Goal: Obtain resource: Obtain resource

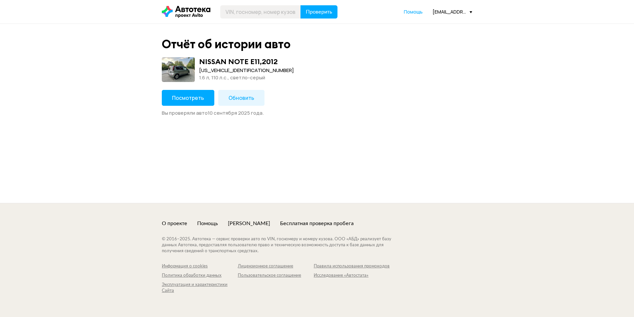
click at [192, 100] on span "Посмотреть" at bounding box center [188, 97] width 32 height 7
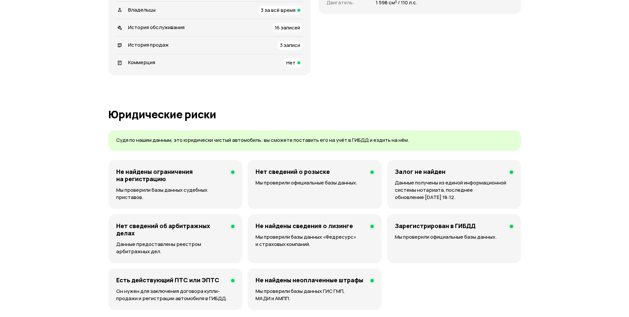
scroll to position [198, 0]
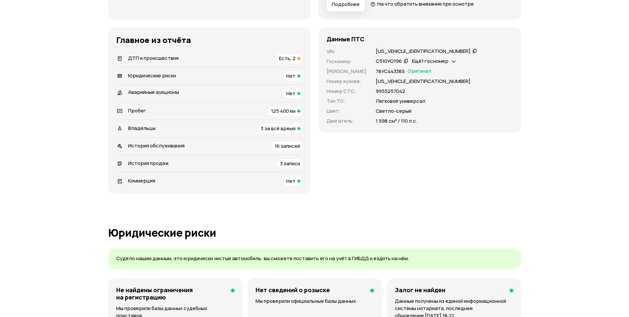
click at [287, 58] on span "Есть, 2" at bounding box center [287, 58] width 17 height 7
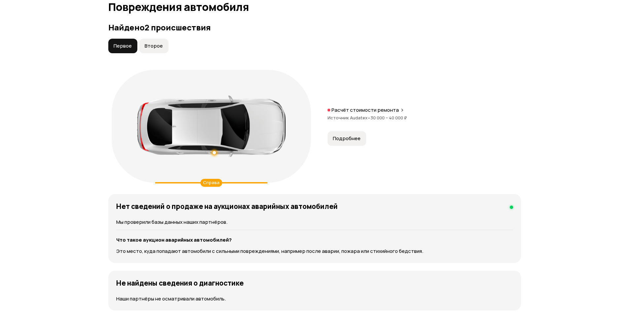
scroll to position [685, 0]
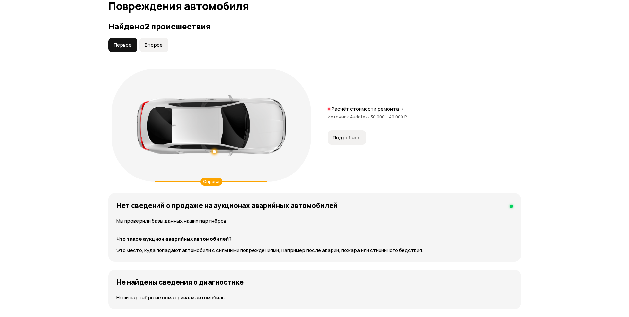
click at [143, 51] on button "Второе" at bounding box center [153, 45] width 29 height 15
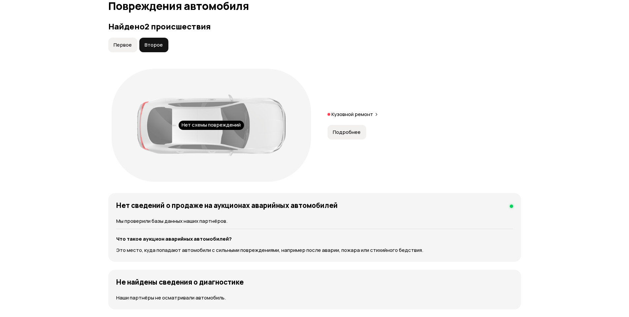
click at [362, 133] on button "Подробнее" at bounding box center [347, 132] width 39 height 15
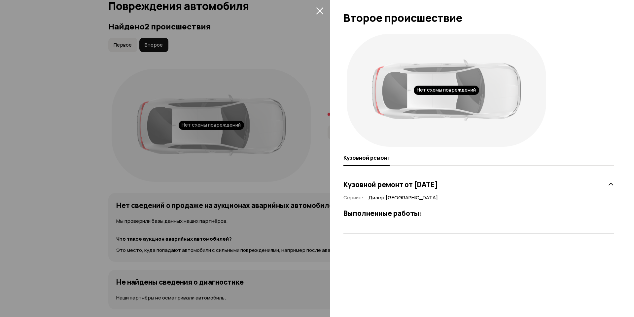
click at [289, 78] on div at bounding box center [317, 158] width 634 height 317
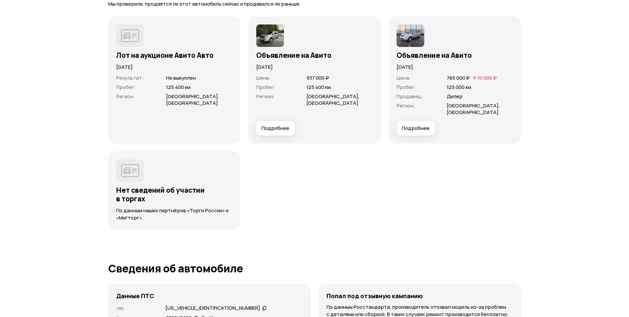
scroll to position [1914, 0]
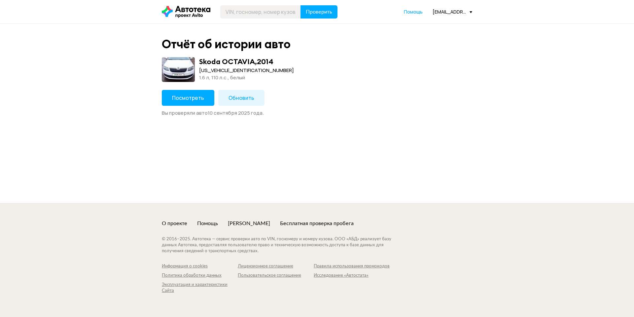
click at [199, 98] on span "Посмотреть" at bounding box center [188, 97] width 32 height 7
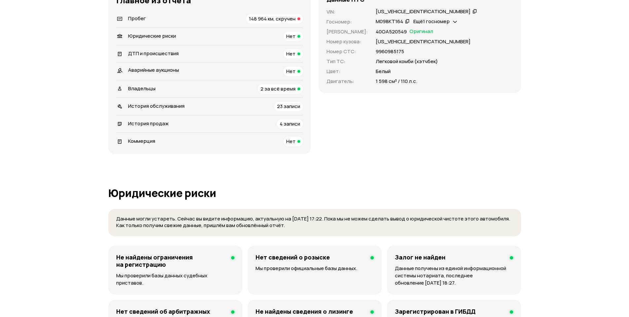
scroll to position [79, 0]
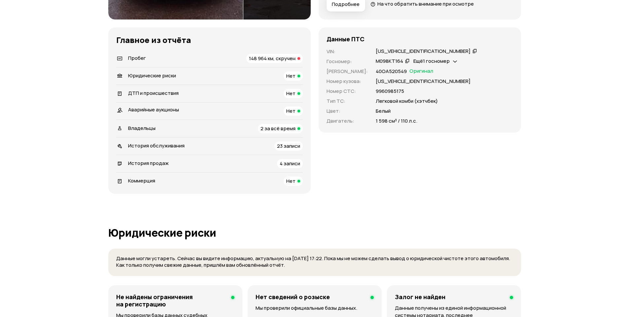
click at [281, 60] on span "148 964 км, скручен" at bounding box center [272, 58] width 47 height 7
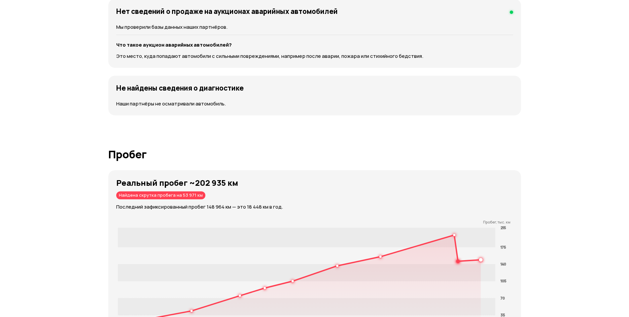
scroll to position [701, 0]
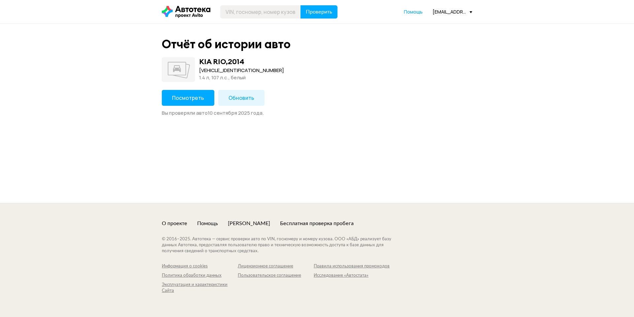
click at [177, 104] on button "Посмотреть" at bounding box center [188, 98] width 53 height 16
click at [196, 100] on span "Посмотреть" at bounding box center [188, 97] width 32 height 7
click at [248, 97] on span "Обновить" at bounding box center [242, 97] width 26 height 7
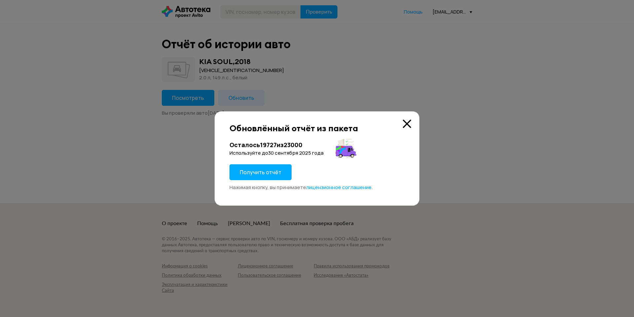
click at [408, 124] on icon at bounding box center [407, 124] width 8 height 8
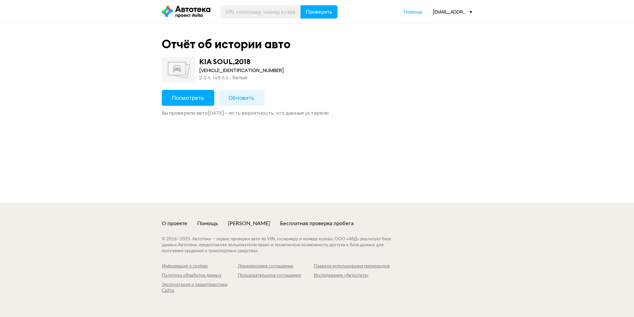
click at [183, 96] on span "Посмотреть" at bounding box center [188, 97] width 32 height 7
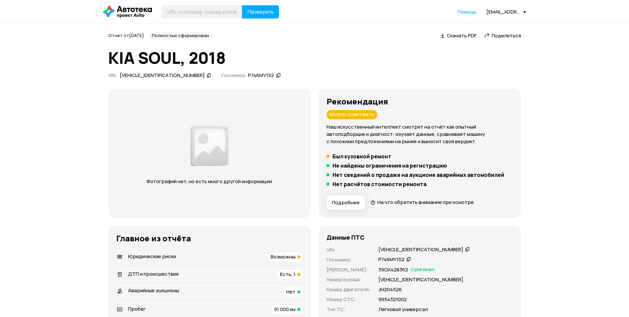
scroll to position [119, 0]
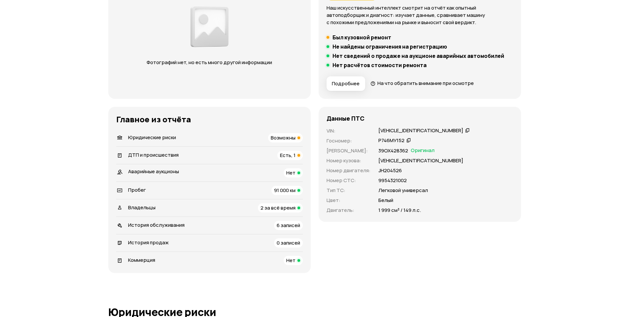
click at [280, 136] on span "Возможны" at bounding box center [283, 137] width 25 height 7
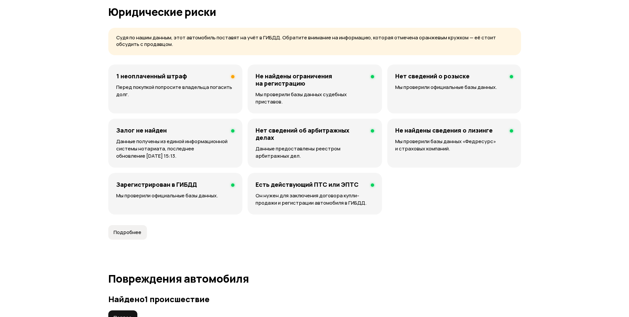
scroll to position [425, 0]
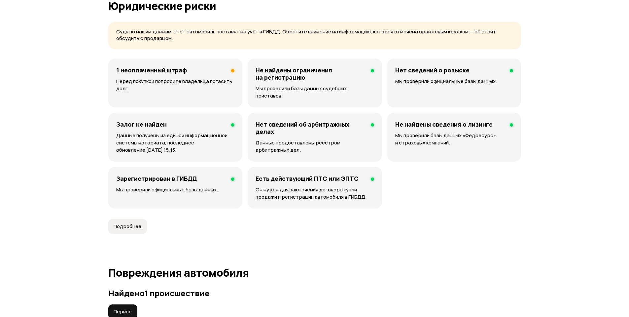
click at [207, 86] on p "Перед покупкой попросите владельца погасить долг." at bounding box center [175, 85] width 118 height 15
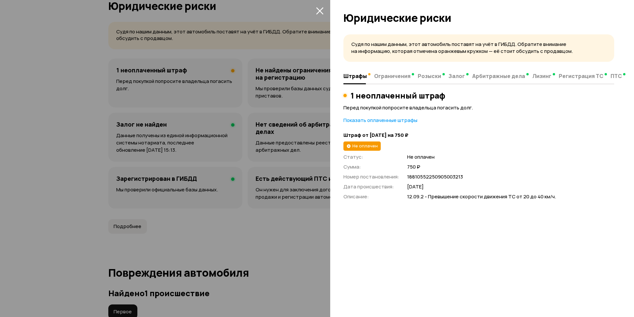
click at [316, 9] on icon "закрыть" at bounding box center [320, 11] width 8 height 8
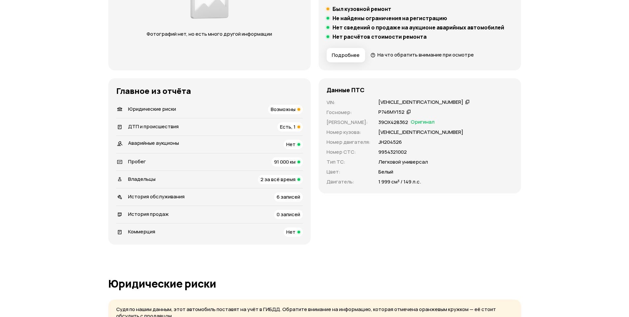
scroll to position [385, 0]
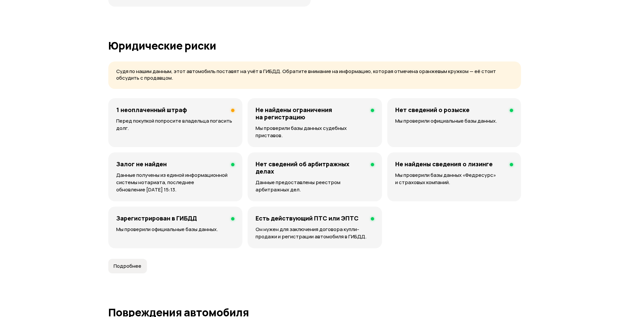
click at [142, 117] on p "Перед покупкой попросите владельца погасить долг." at bounding box center [175, 124] width 118 height 15
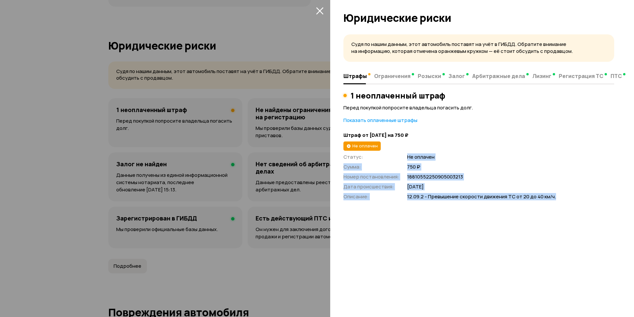
drag, startPoint x: 404, startPoint y: 155, endPoint x: 557, endPoint y: 202, distance: 159.7
click at [557, 202] on div "Судя по нашим данным, этот автомобиль поставят на учёт в ГИБДД. Обратите вниман…" at bounding box center [482, 173] width 304 height 286
copy div "Не оплачен Сумма : 750 ₽ Номер постановления : 18810552250905003213 Дата происш…"
click at [321, 13] on icon "закрыть" at bounding box center [320, 11] width 8 height 8
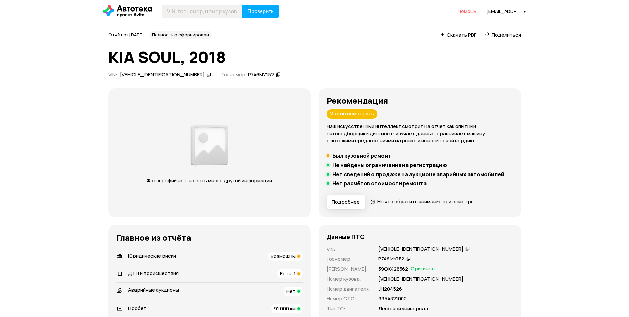
scroll to position [0, 0]
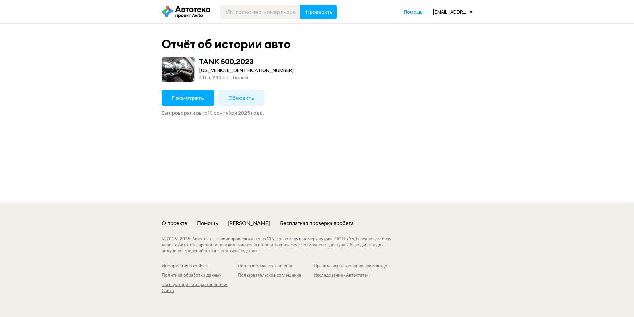
click at [200, 97] on span "Посмотреть" at bounding box center [188, 97] width 32 height 7
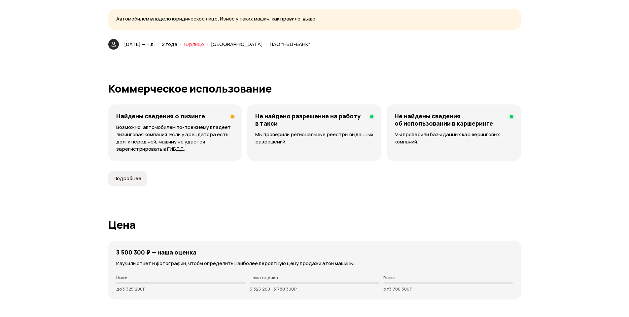
scroll to position [1427, 0]
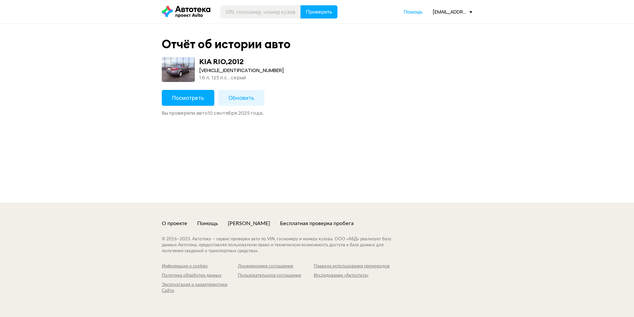
click at [184, 105] on button "Посмотреть" at bounding box center [188, 98] width 53 height 16
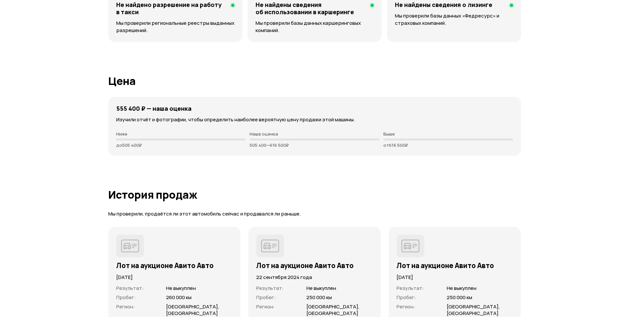
scroll to position [1507, 0]
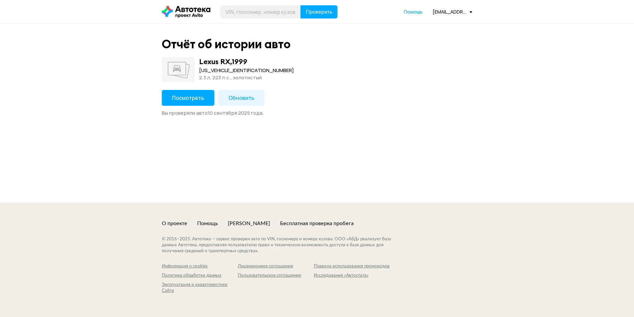
click at [168, 100] on button "Посмотреть" at bounding box center [188, 98] width 53 height 16
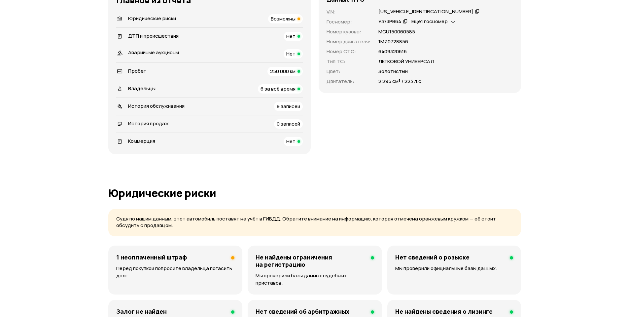
scroll to position [198, 0]
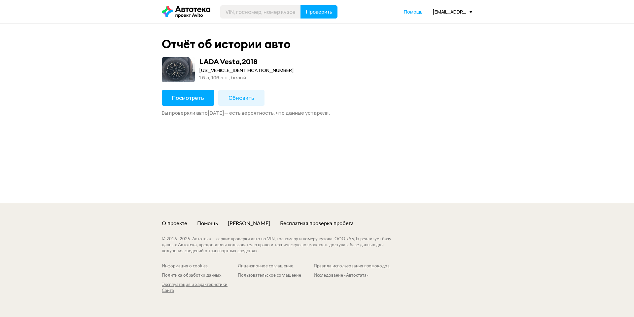
click at [243, 98] on span "Обновить" at bounding box center [242, 97] width 26 height 7
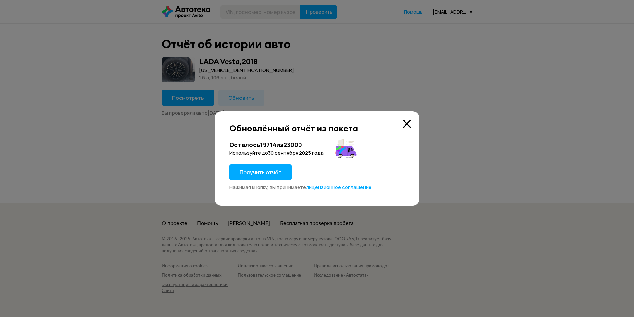
click at [271, 171] on span "Получить отчёт" at bounding box center [261, 172] width 42 height 7
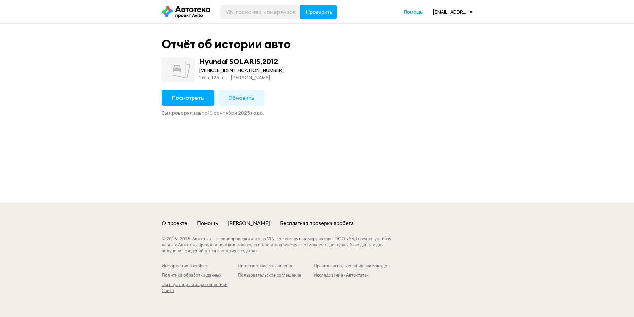
click at [181, 102] on button "Посмотреть" at bounding box center [188, 98] width 53 height 16
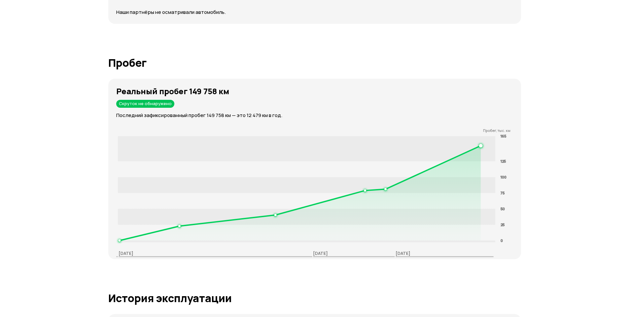
scroll to position [973, 0]
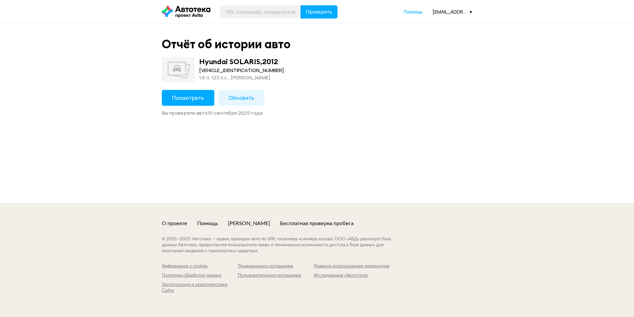
click at [200, 99] on span "Посмотреть" at bounding box center [188, 97] width 32 height 7
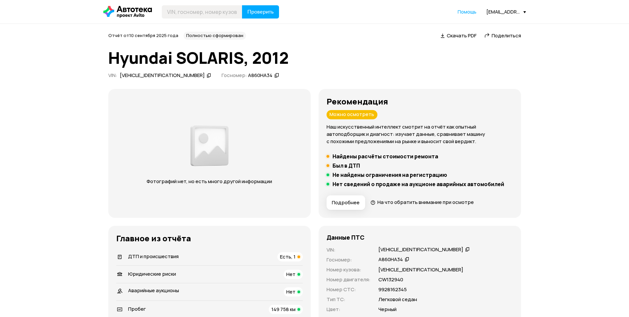
click at [284, 255] on span "Есть, 1" at bounding box center [288, 256] width 16 height 7
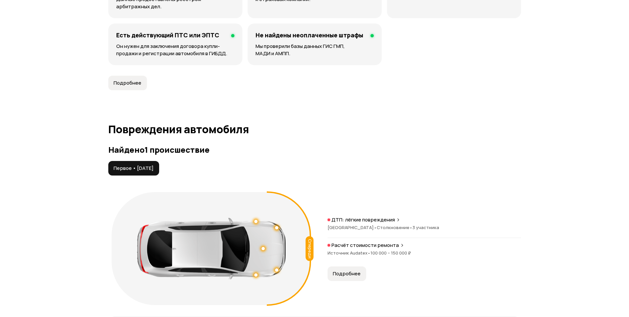
scroll to position [685, 0]
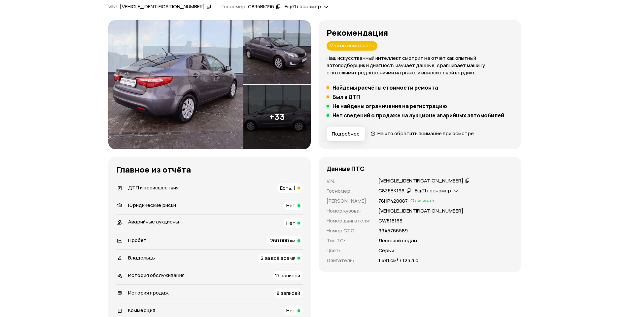
scroll to position [11, 0]
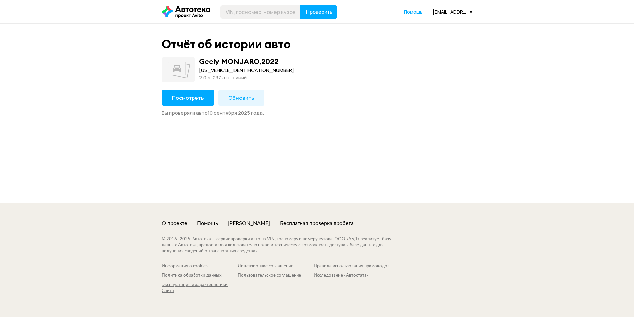
drag, startPoint x: 215, startPoint y: 102, endPoint x: 165, endPoint y: 102, distance: 50.6
click at [172, 102] on div "Посмотреть Обновить Вы проверяли авто [DATE] ." at bounding box center [317, 103] width 311 height 26
click at [165, 102] on button "Посмотреть" at bounding box center [188, 98] width 53 height 16
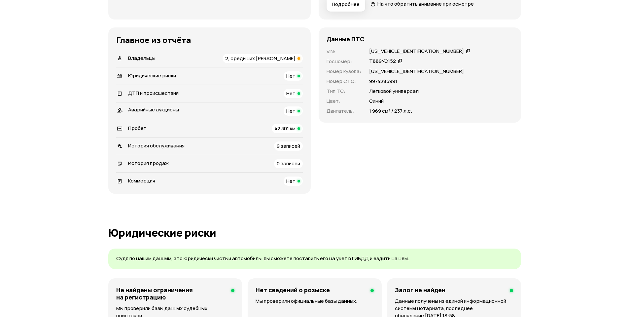
click at [277, 56] on span "2, среди них [PERSON_NAME]" at bounding box center [260, 58] width 70 height 7
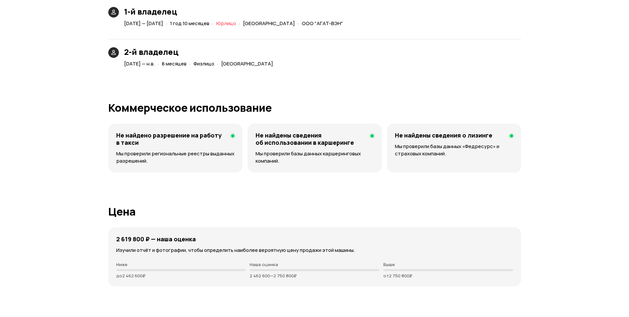
scroll to position [1568, 0]
